Goal: Task Accomplishment & Management: Manage account settings

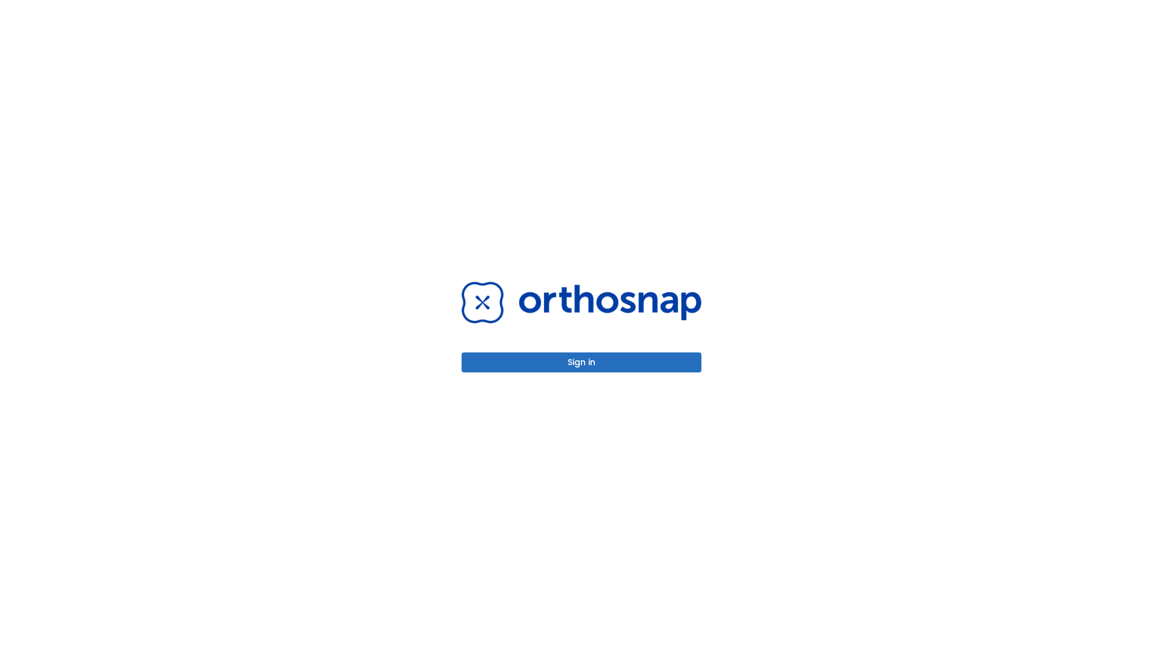
click at [581, 362] on button "Sign in" at bounding box center [582, 363] width 240 height 20
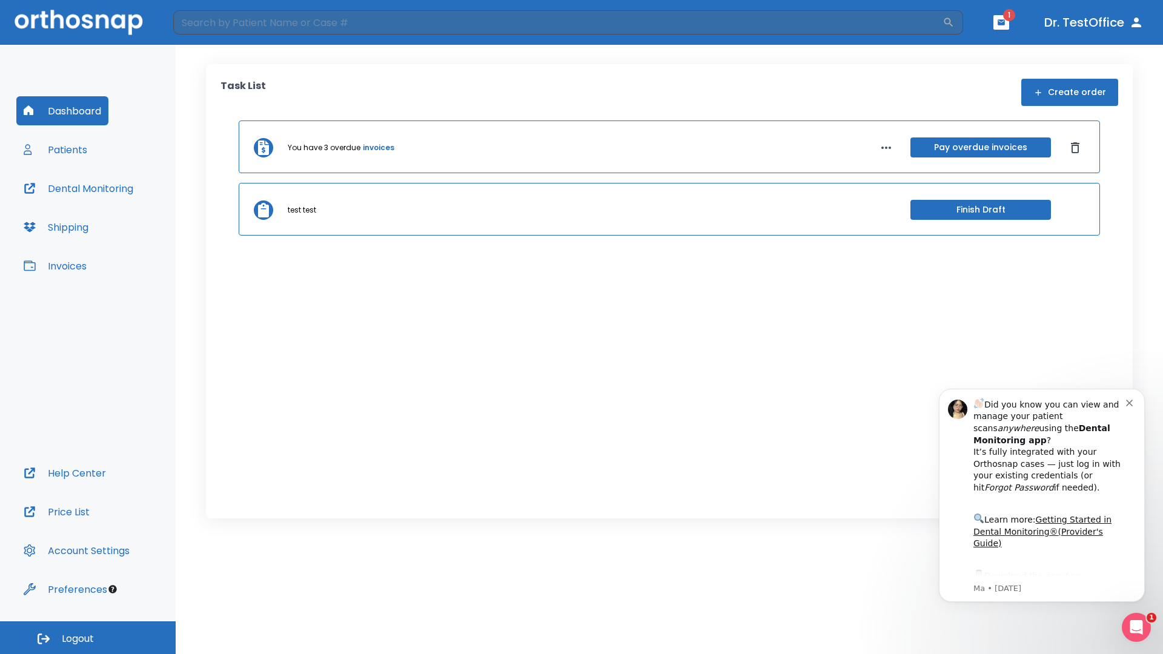
click at [88, 638] on span "Logout" at bounding box center [78, 638] width 32 height 13
